Goal: Task Accomplishment & Management: Complete application form

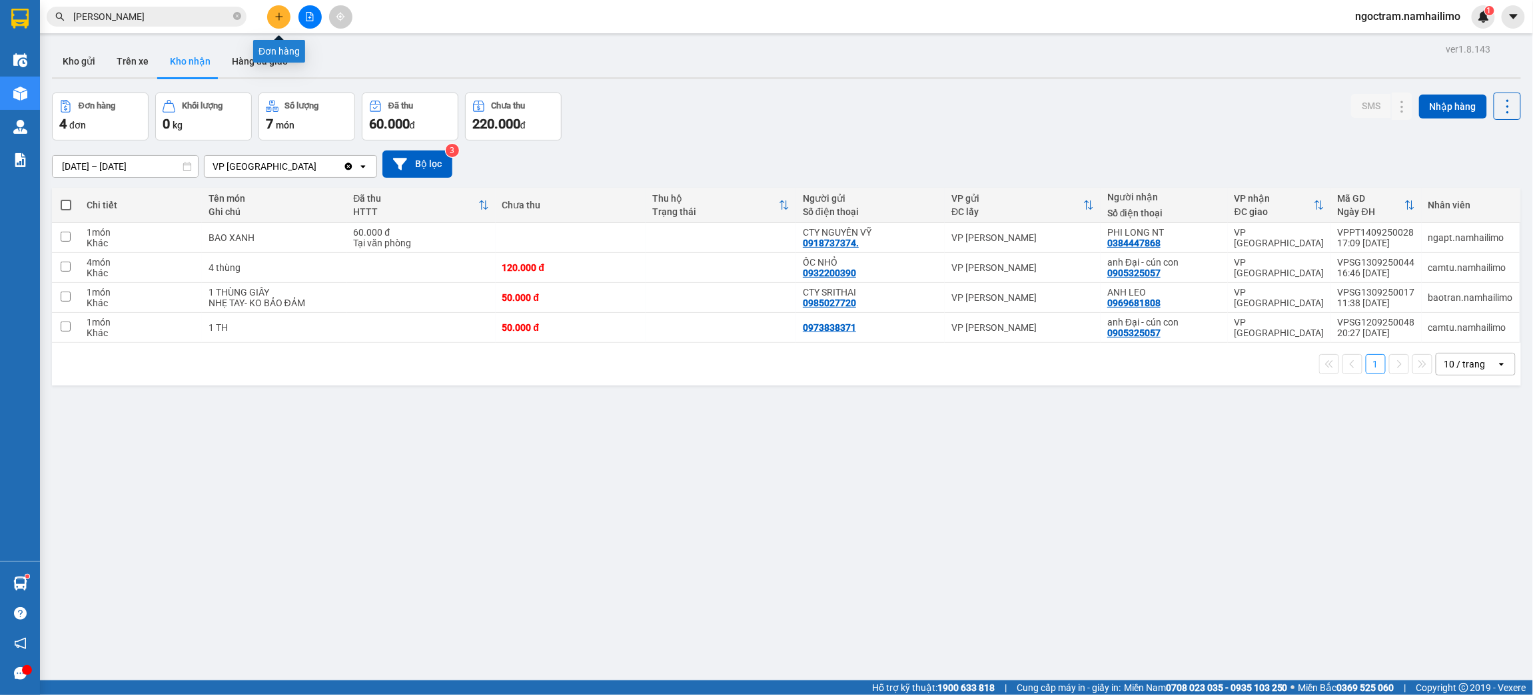
click at [281, 21] on icon "plus" at bounding box center [278, 16] width 9 height 9
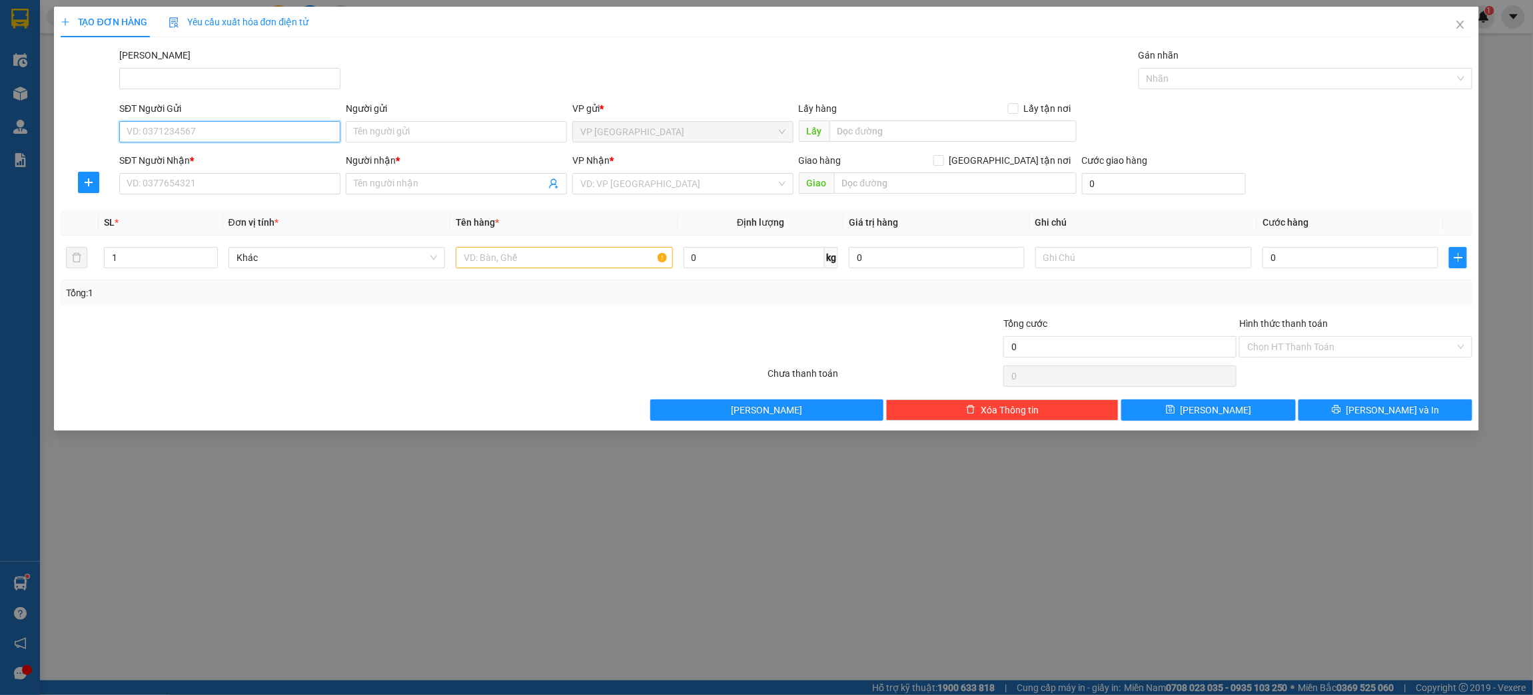
click at [274, 132] on input "SĐT Người Gửi" at bounding box center [229, 131] width 221 height 21
click at [291, 127] on input "0823687932" at bounding box center [229, 131] width 221 height 21
click at [246, 157] on div "0823687935 - CHỊ THỦY" at bounding box center [229, 159] width 205 height 15
type input "0823687935"
type input "CHỊ THỦY"
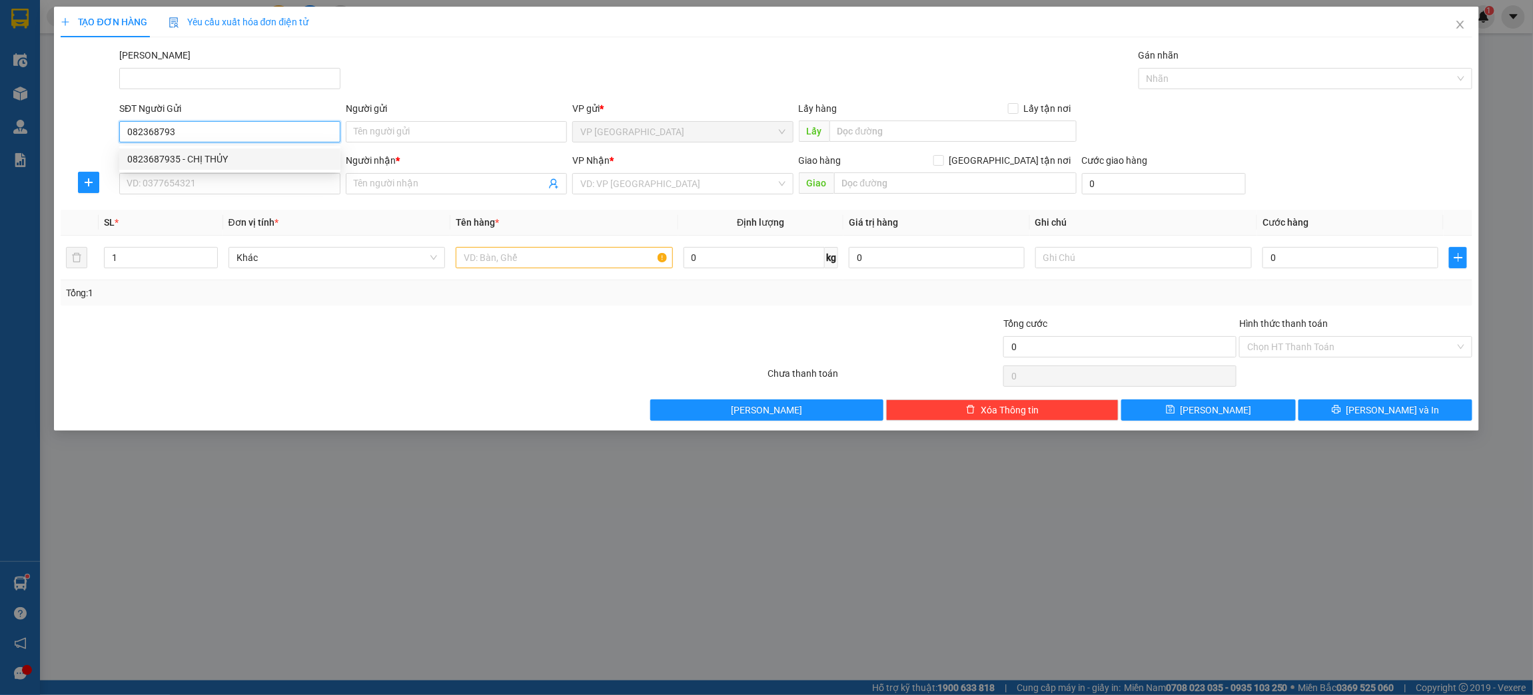
type input "0945807068"
type input "CHỊ AN"
type input "40.000"
type input "0823687935"
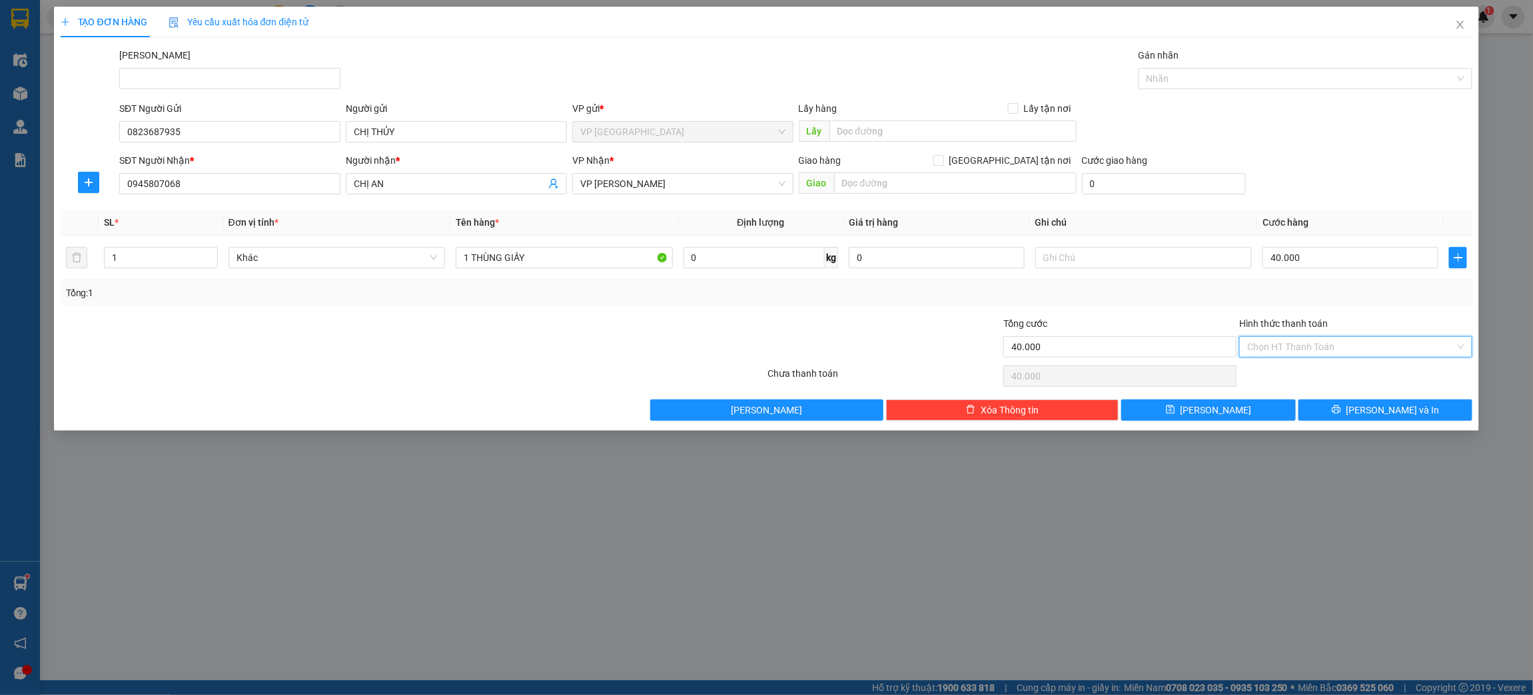
click at [1372, 356] on input "Hình thức thanh toán" at bounding box center [1351, 347] width 208 height 20
click at [1373, 380] on div "Tại văn phòng" at bounding box center [1356, 374] width 217 height 15
type input "0"
click at [1374, 411] on span "[PERSON_NAME] và In" at bounding box center [1392, 410] width 93 height 15
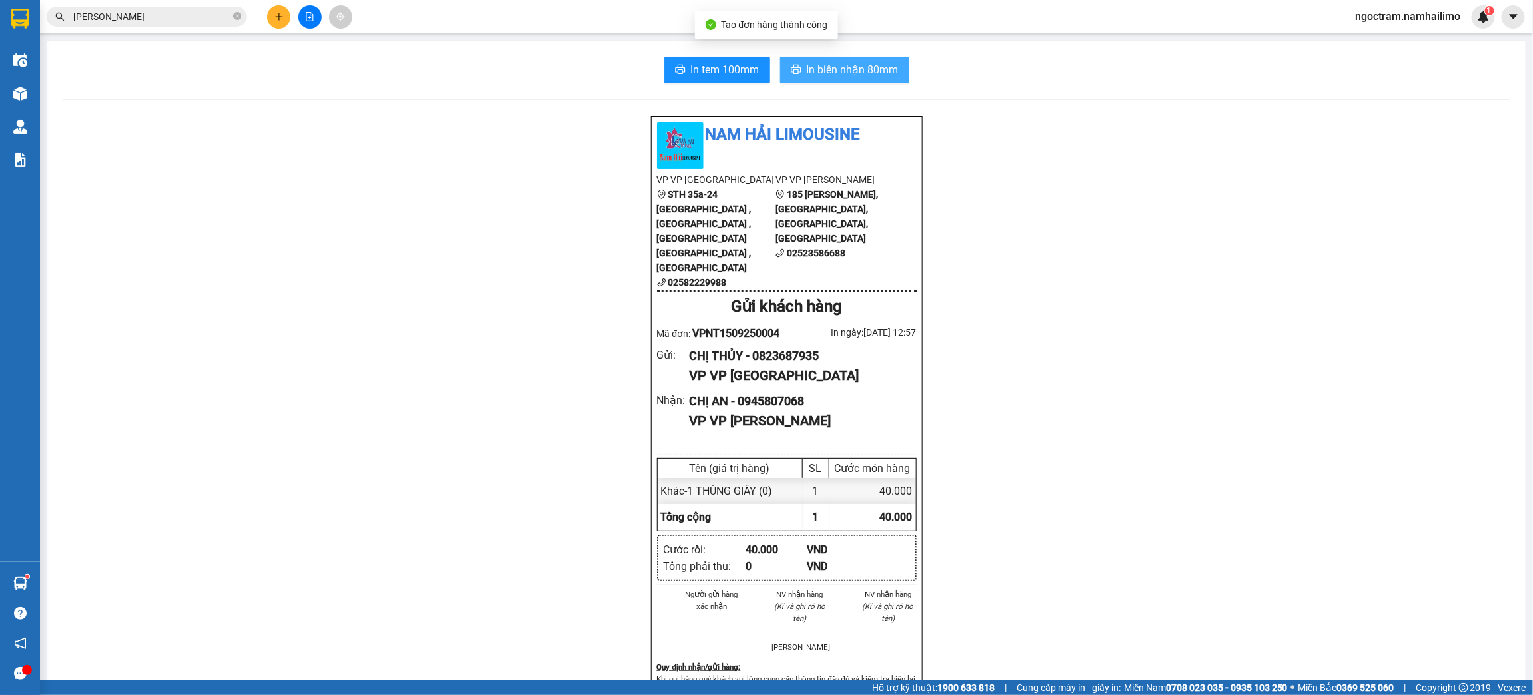
click at [863, 65] on span "In biên nhận 80mm" at bounding box center [853, 69] width 92 height 17
